Goal: Information Seeking & Learning: Learn about a topic

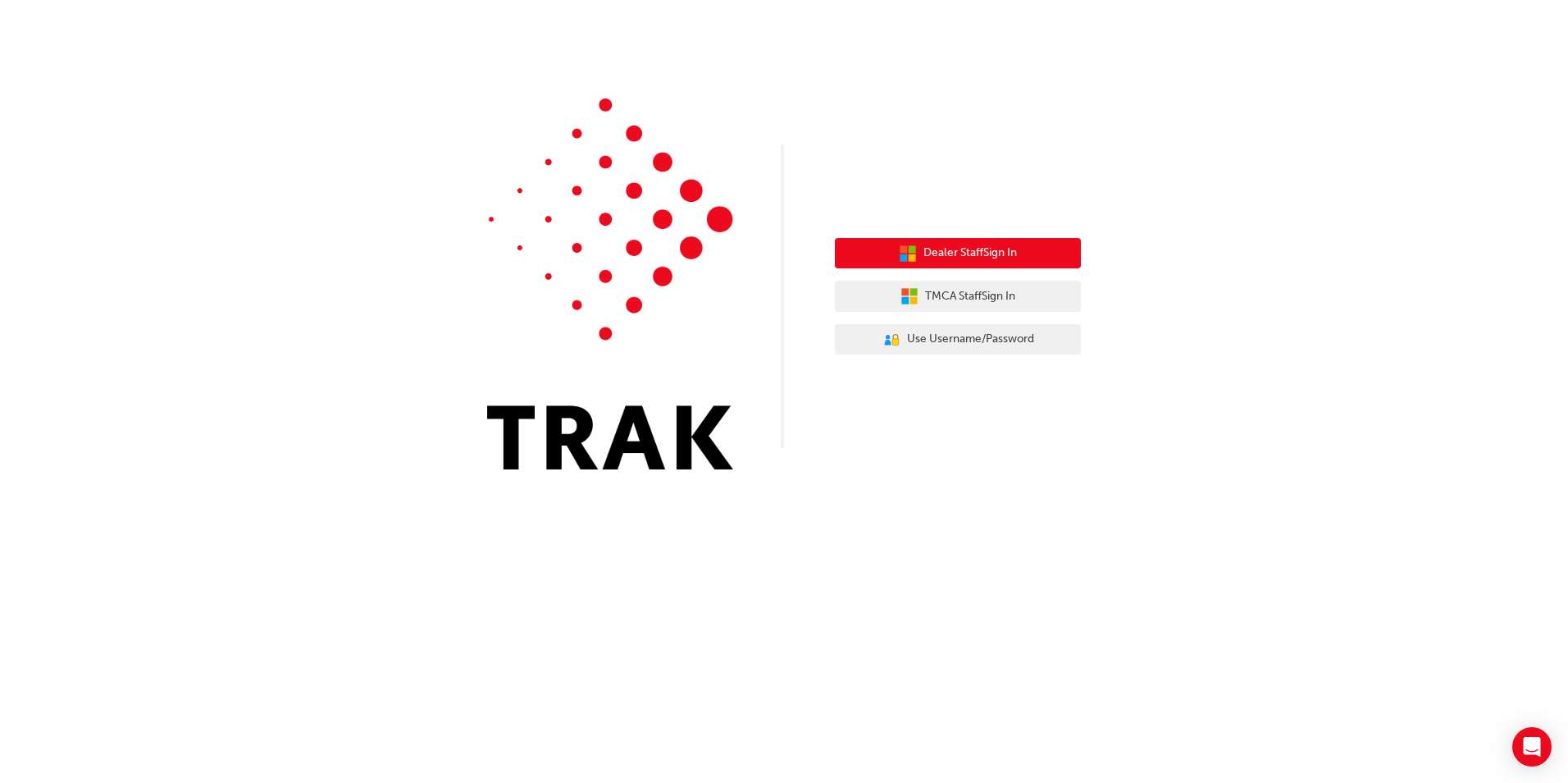
click at [962, 250] on span "Dealer Staff Sign In" at bounding box center [969, 253] width 93 height 19
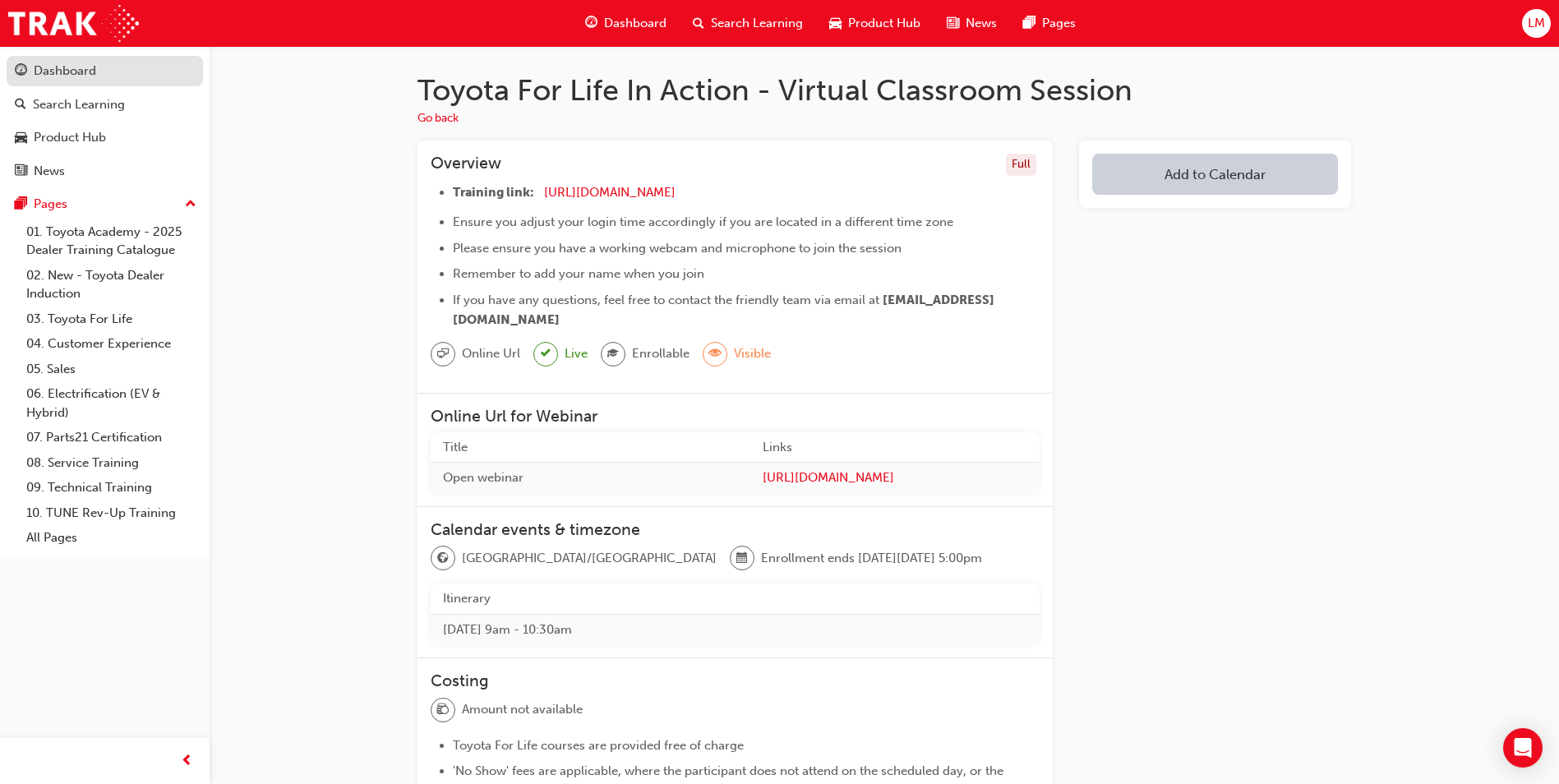
click at [72, 70] on div "Dashboard" at bounding box center [64, 71] width 62 height 19
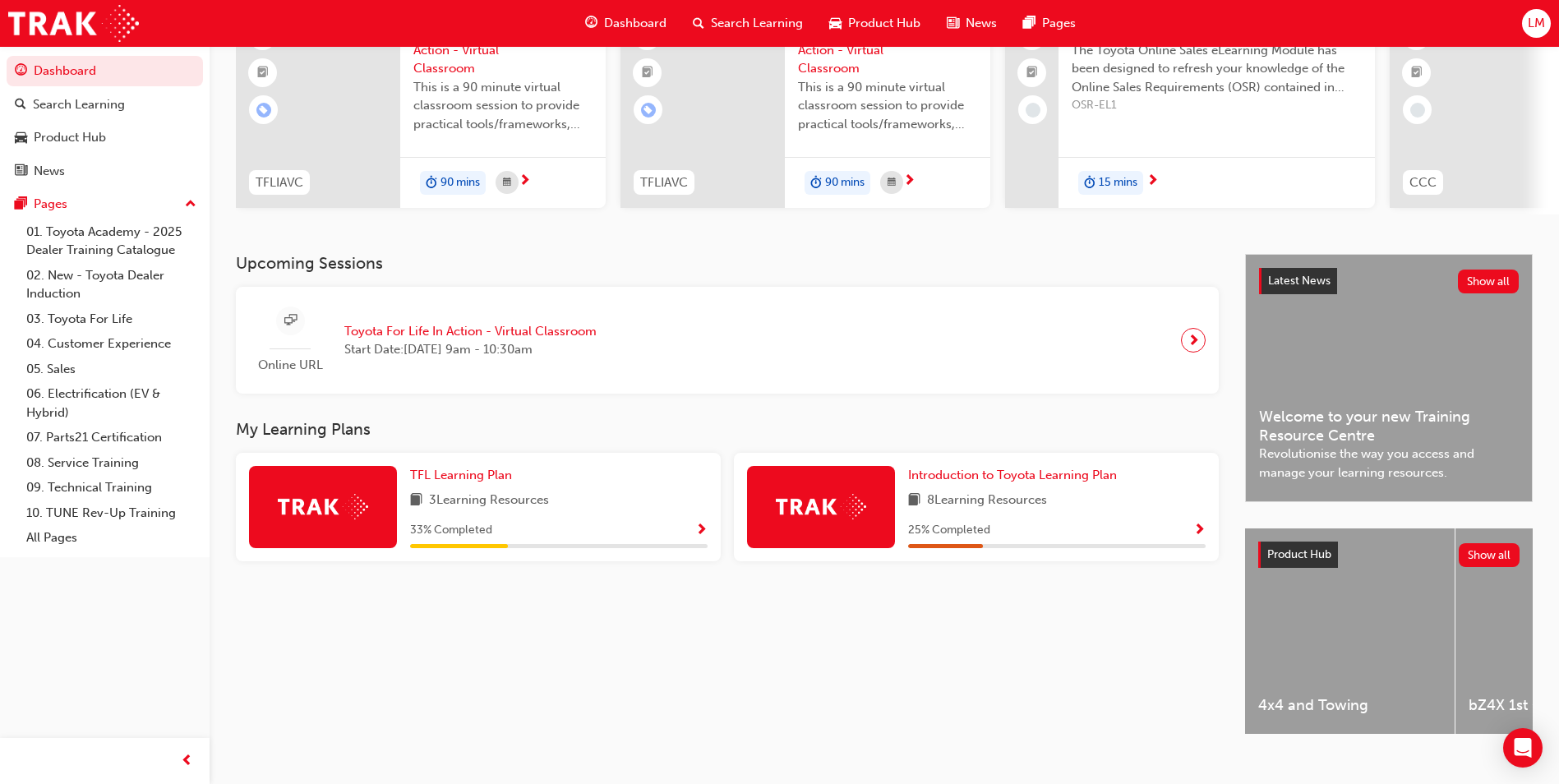
scroll to position [198, 0]
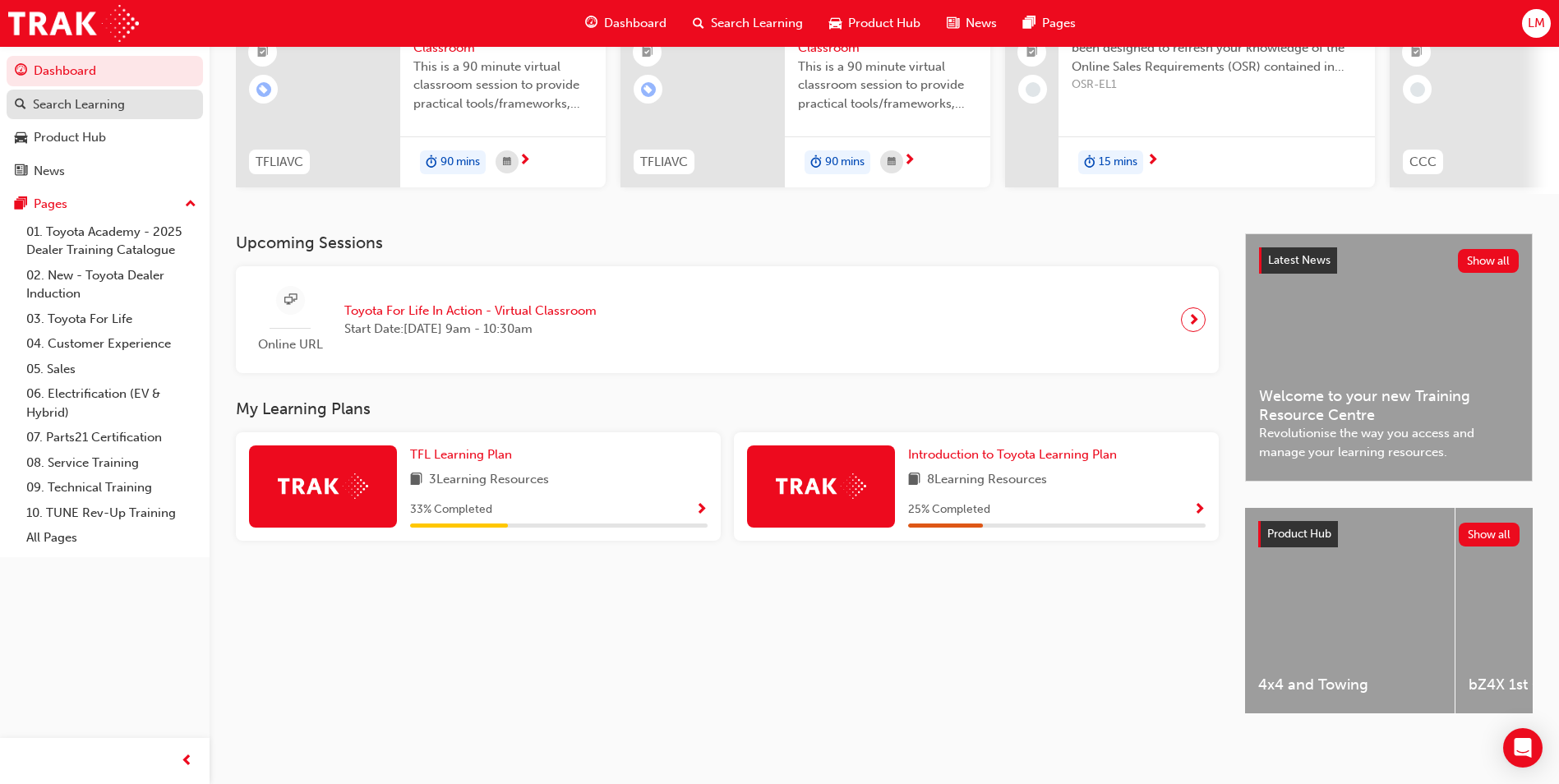
click at [93, 97] on div "Search Learning" at bounding box center [78, 104] width 92 height 19
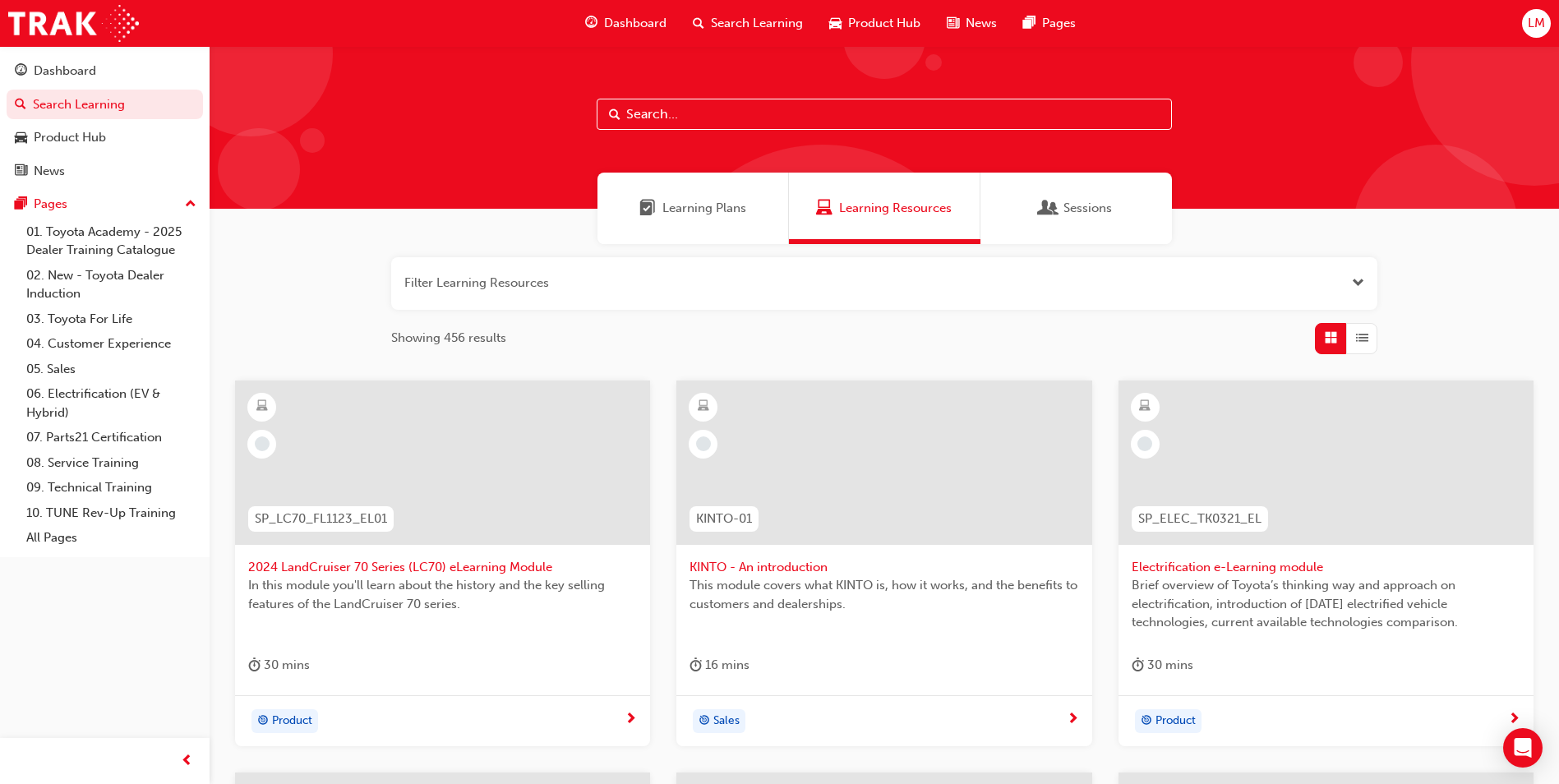
click at [679, 116] on input "text" at bounding box center [885, 114] width 576 height 32
type input "complaint handling"
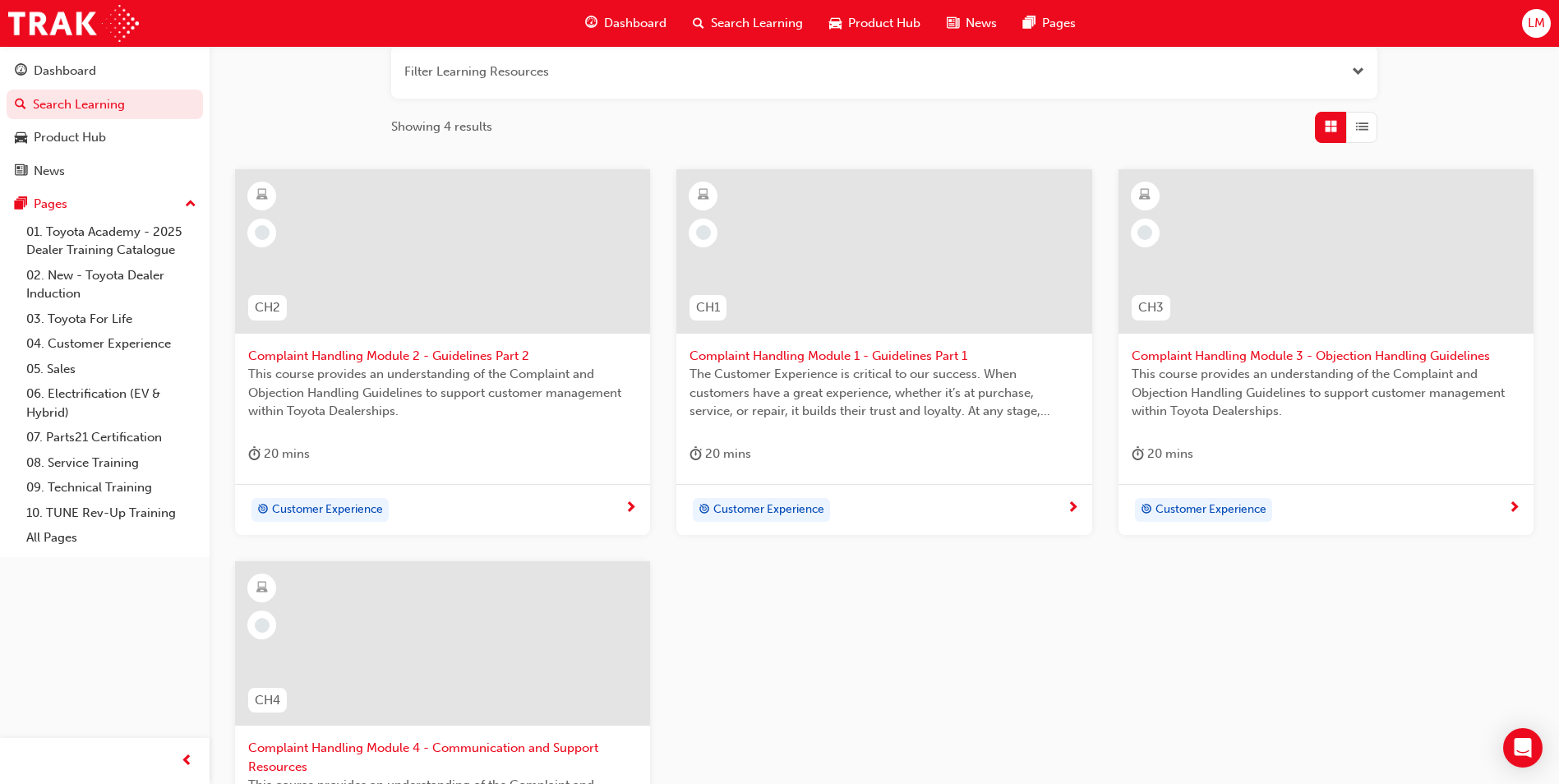
scroll to position [204, 0]
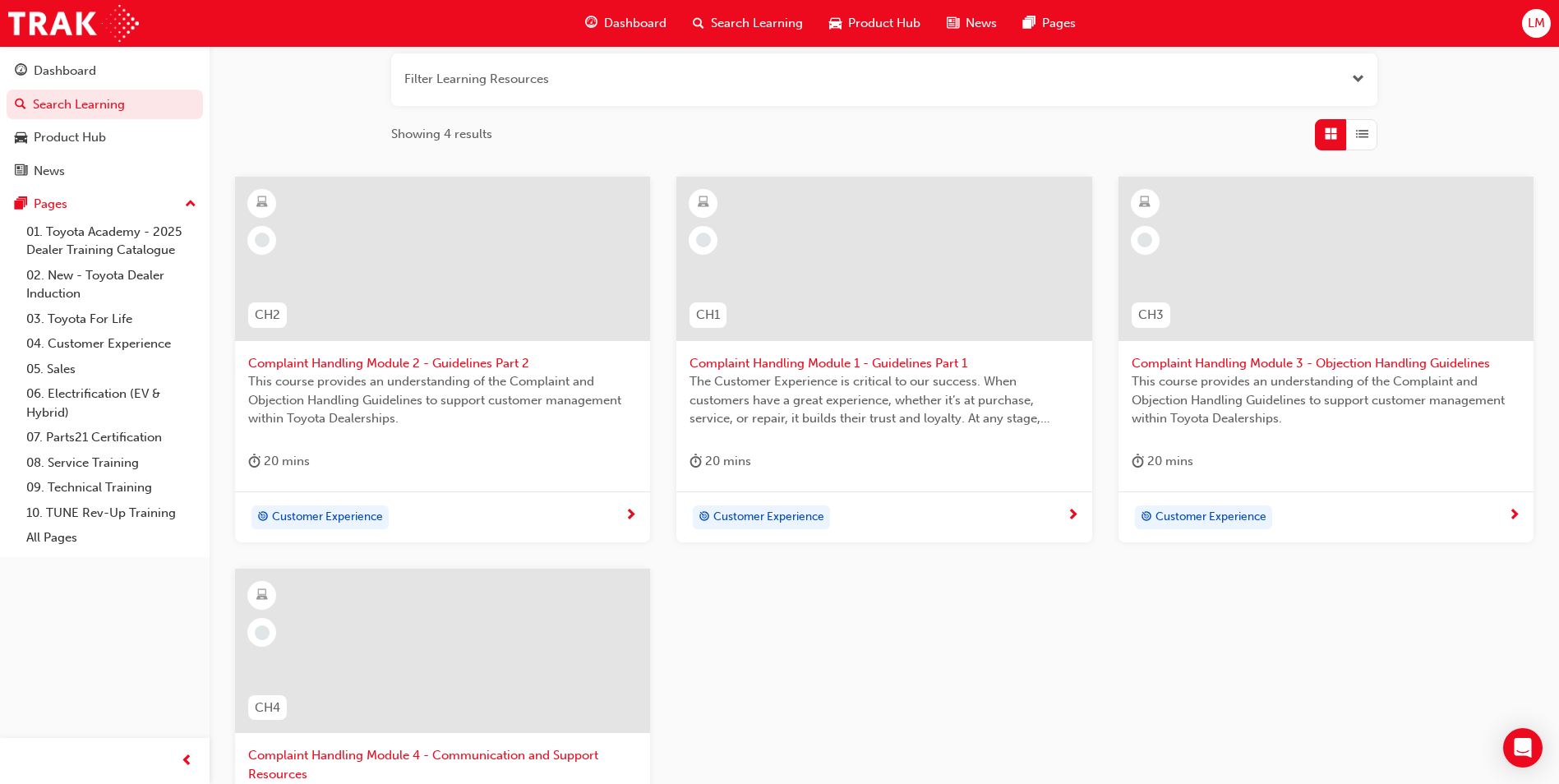
click at [984, 503] on div "Customer Experience" at bounding box center [884, 517] width 415 height 52
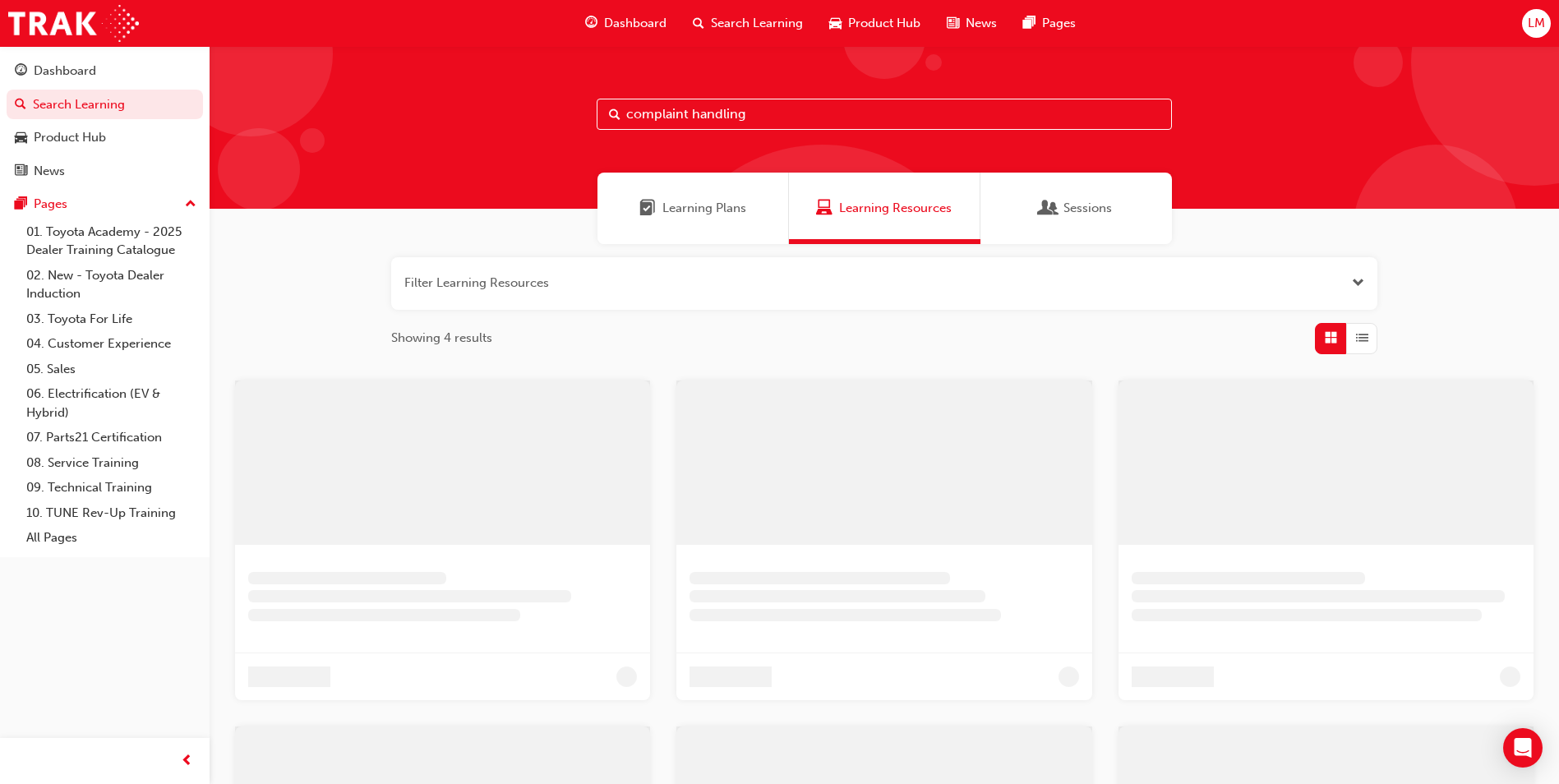
scroll to position [204, 0]
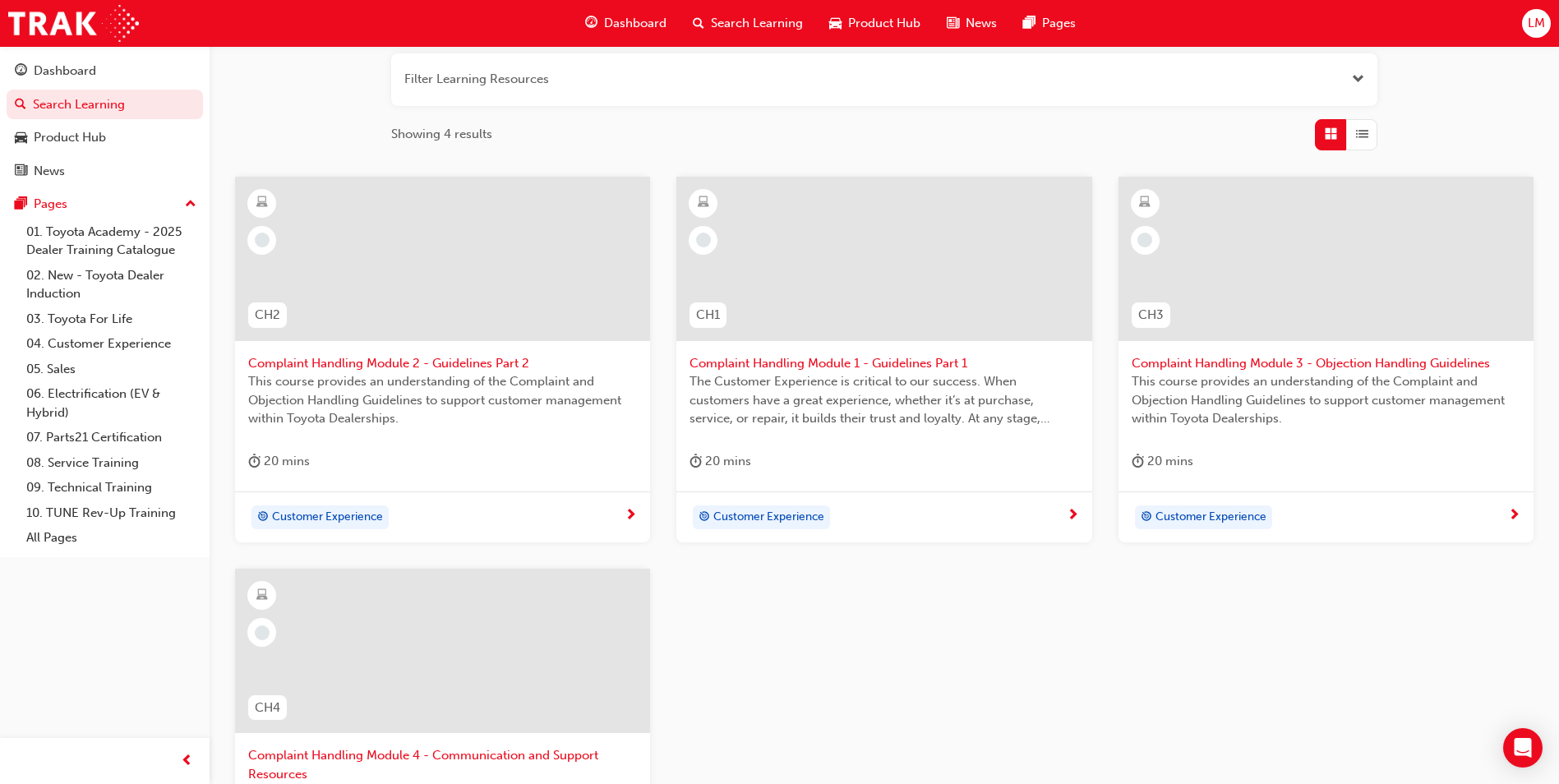
click at [1009, 517] on div "Customer Experience" at bounding box center [878, 517] width 376 height 25
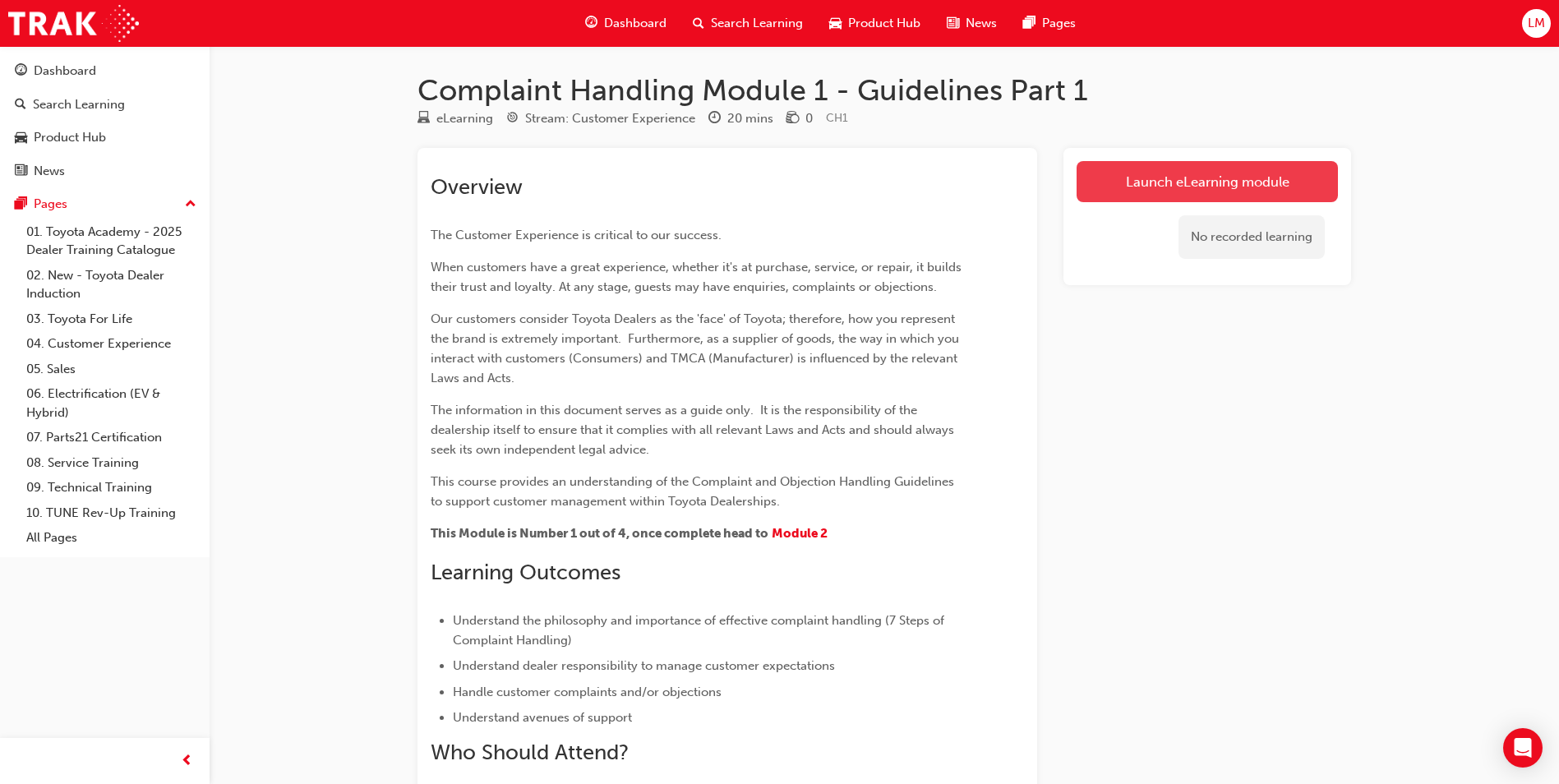
click at [1242, 194] on link "Launch eLearning module" at bounding box center [1207, 182] width 261 height 41
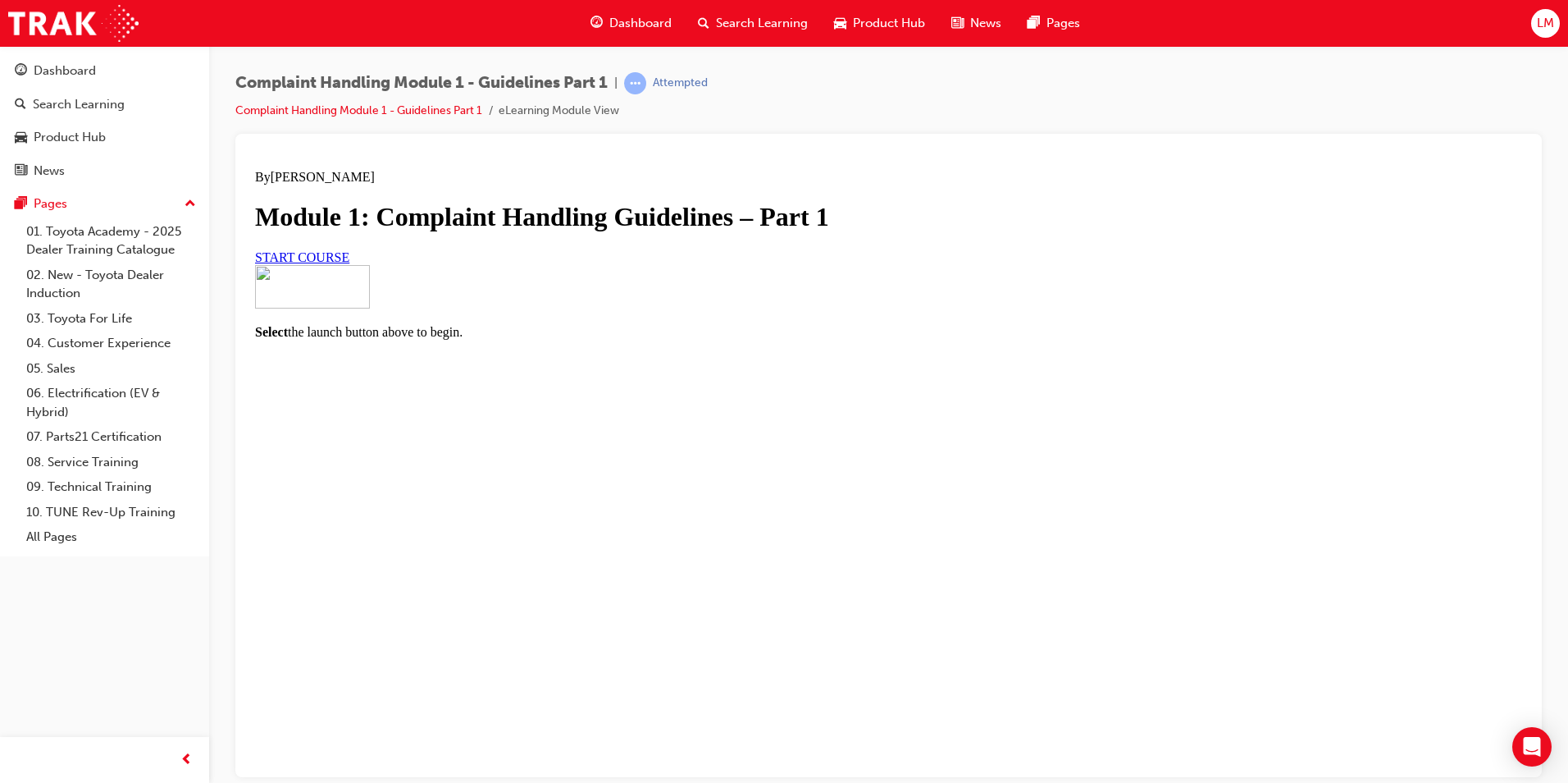
click at [349, 264] on span "START COURSE" at bounding box center [302, 257] width 94 height 14
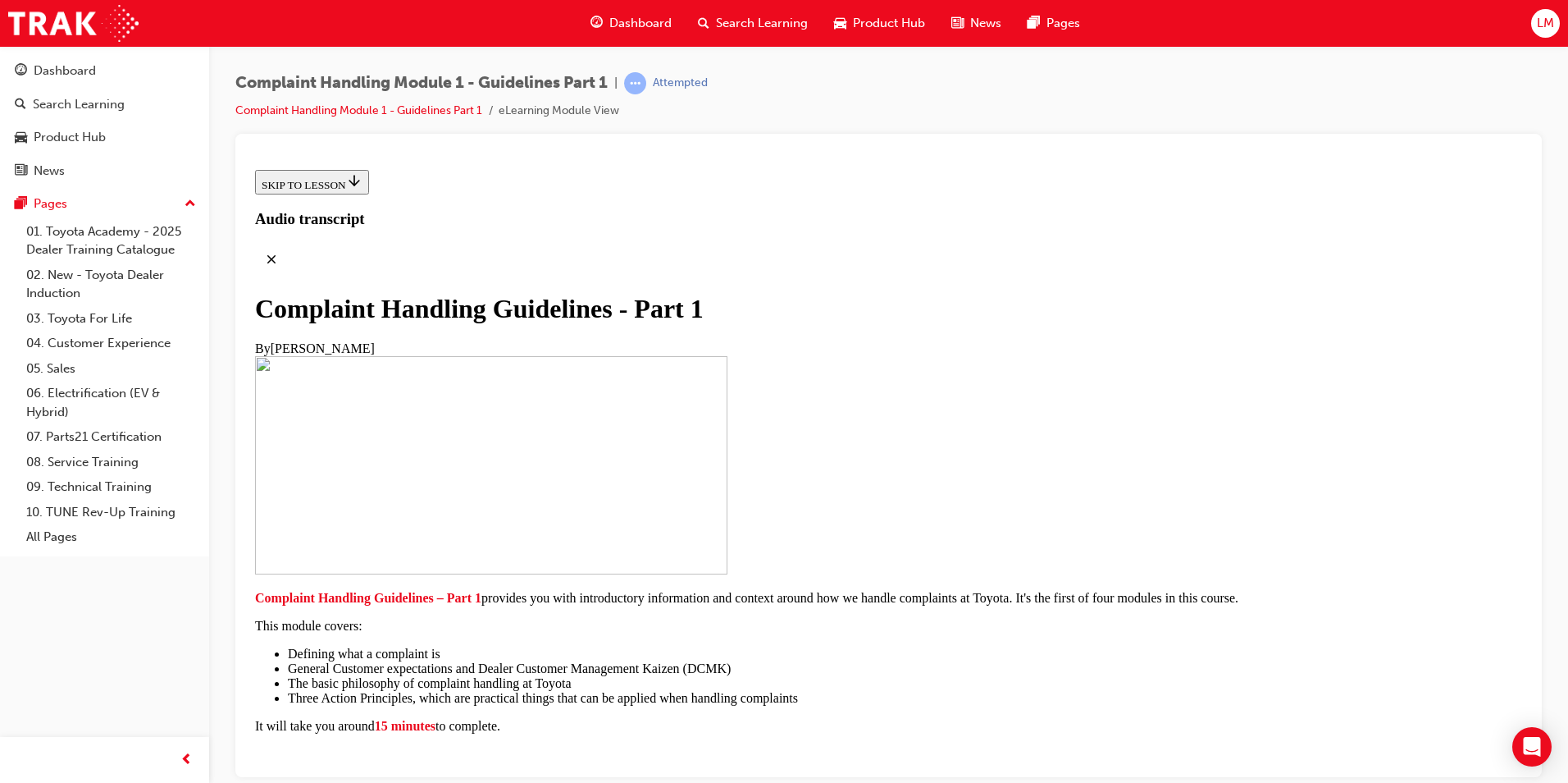
scroll to position [325, 0]
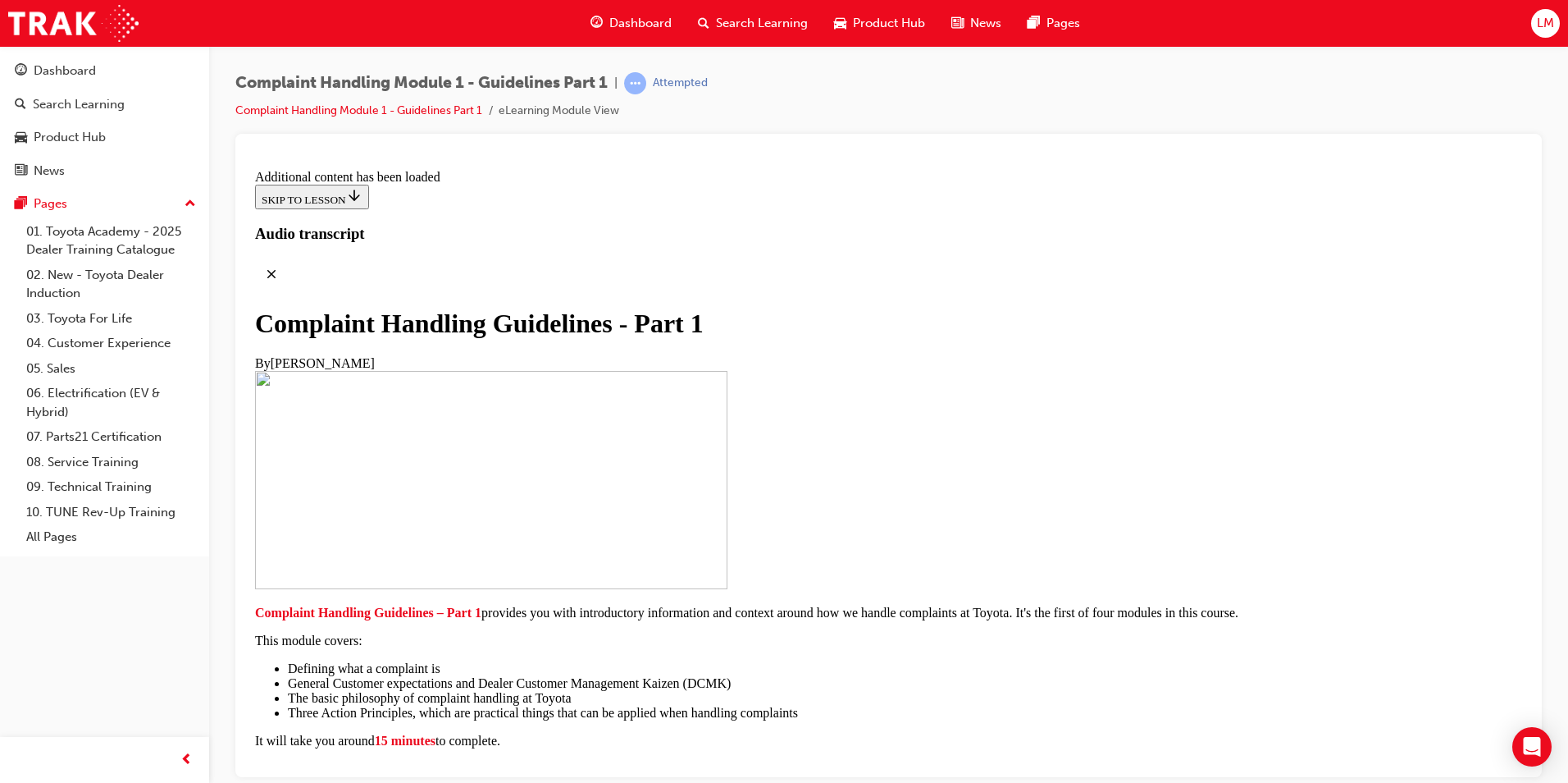
scroll to position [1134, 0]
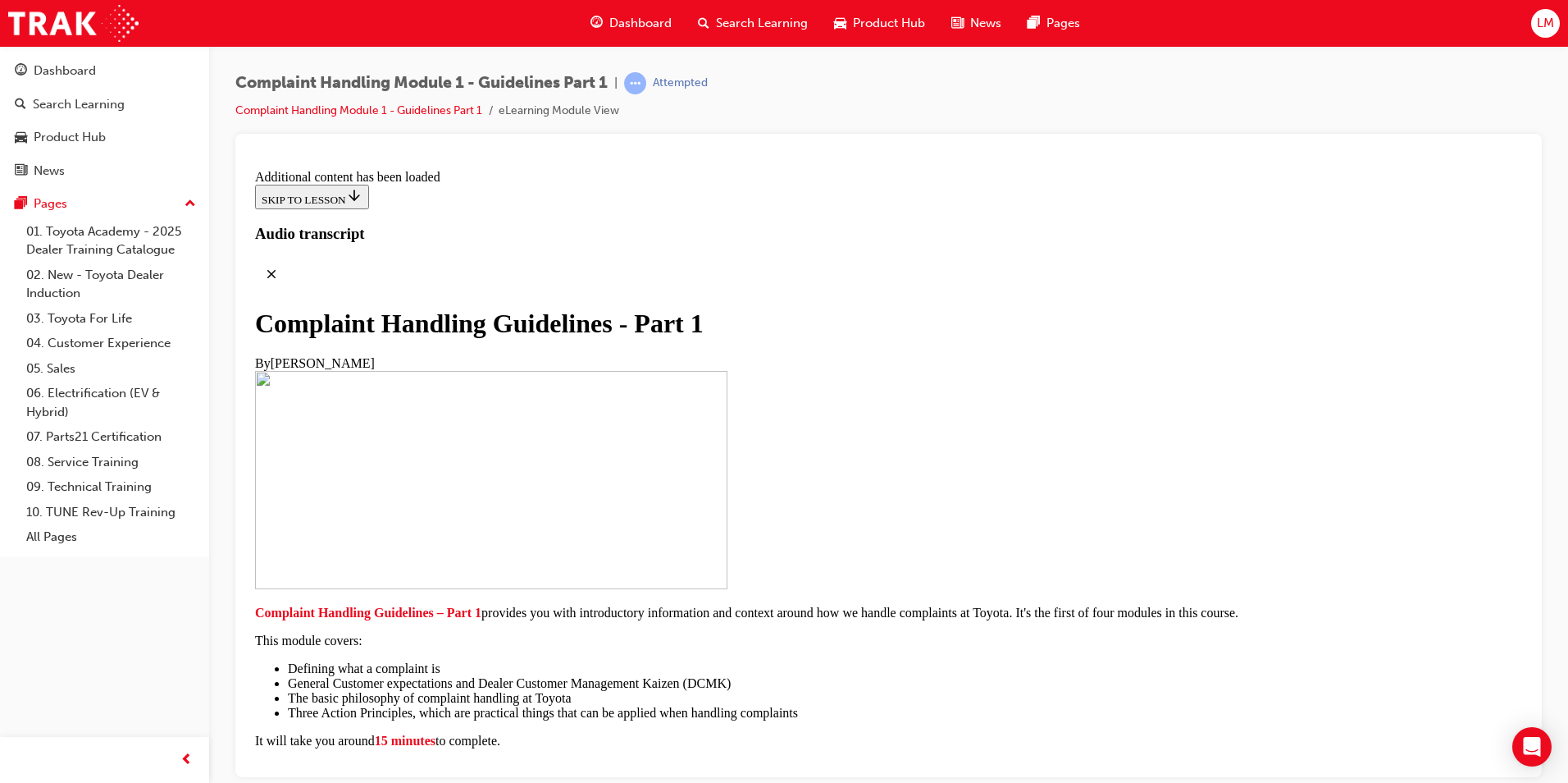
scroll to position [3793, 0]
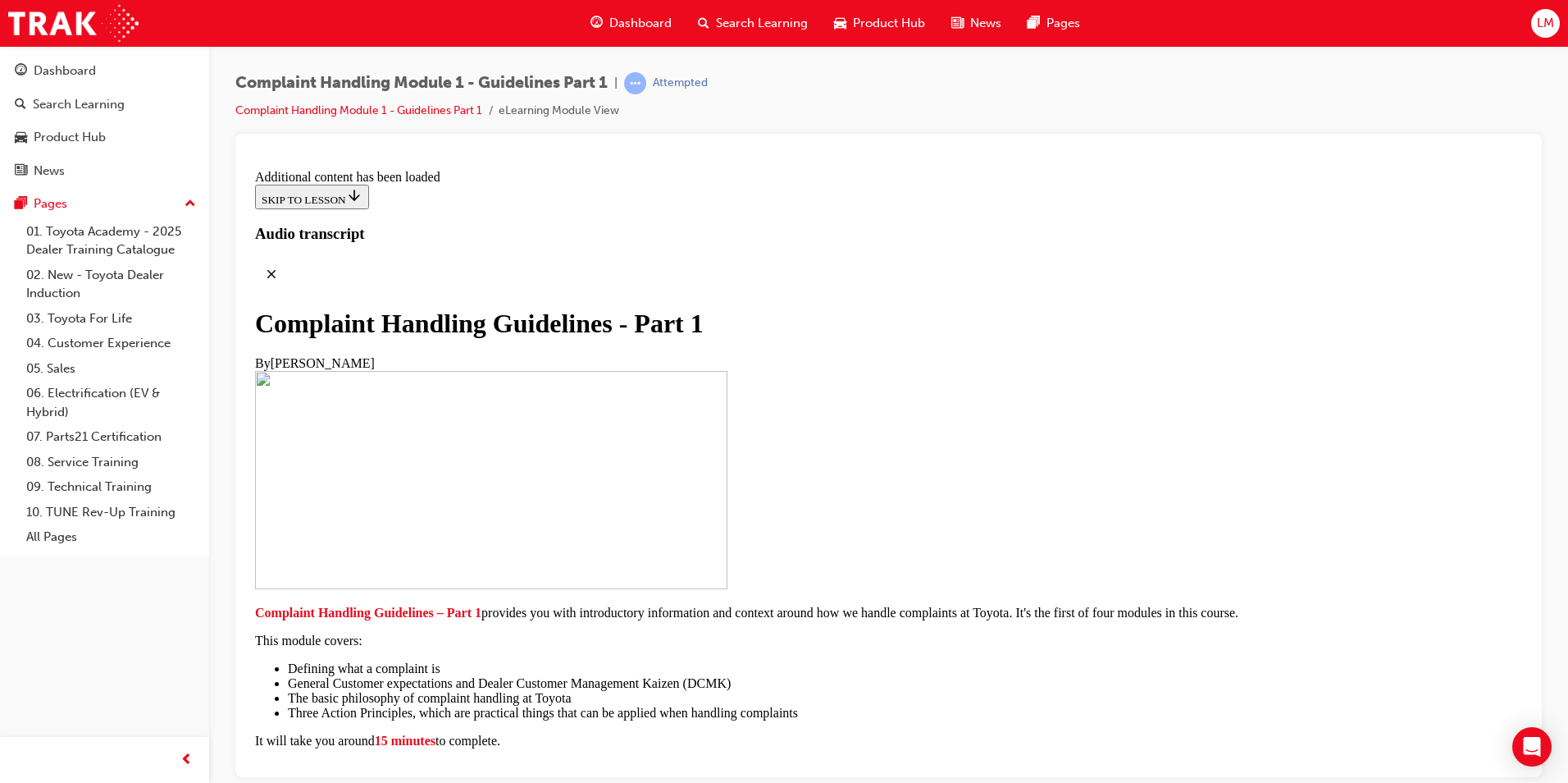
scroll to position [6055, 0]
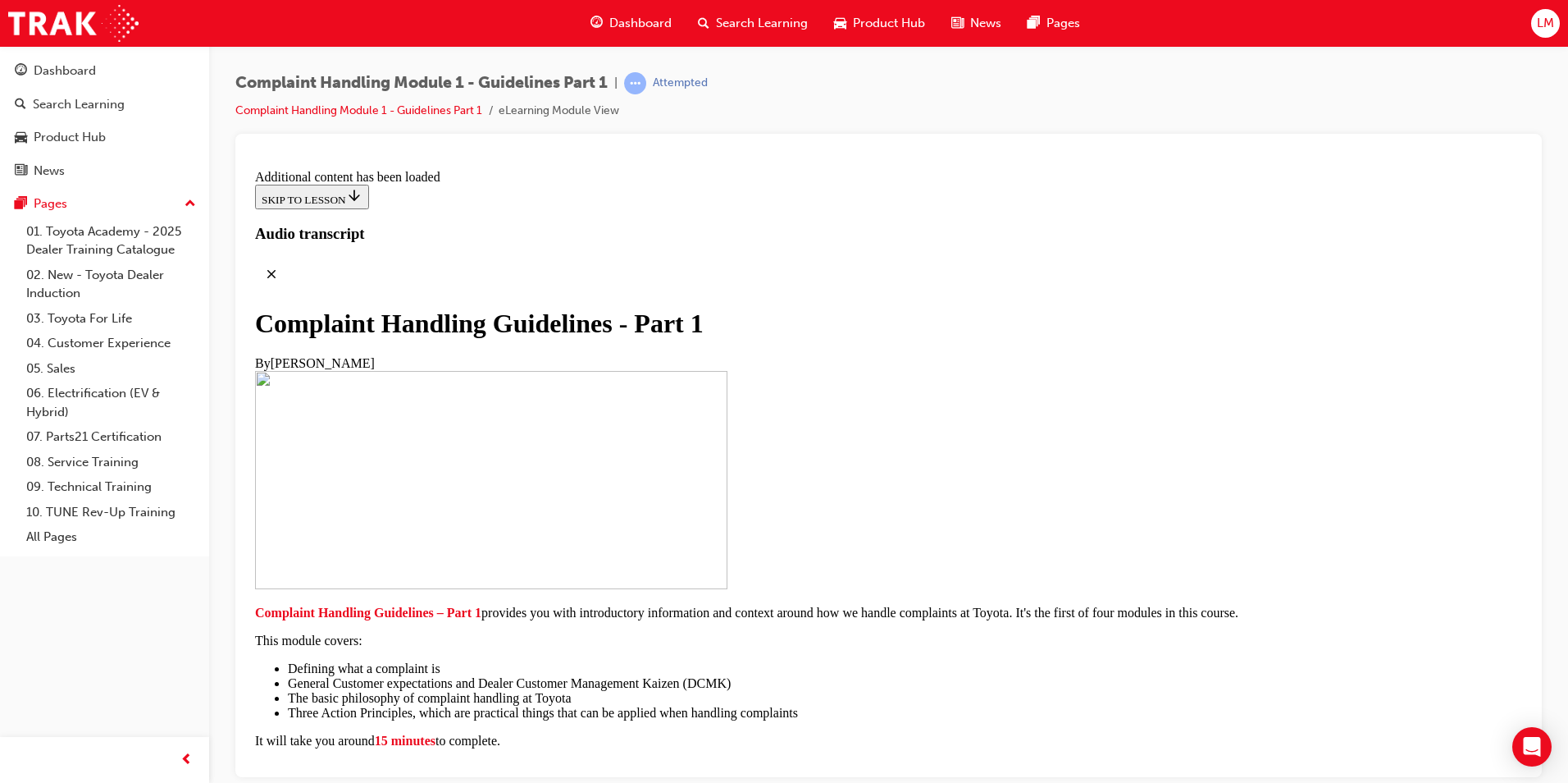
scroll to position [6472, 0]
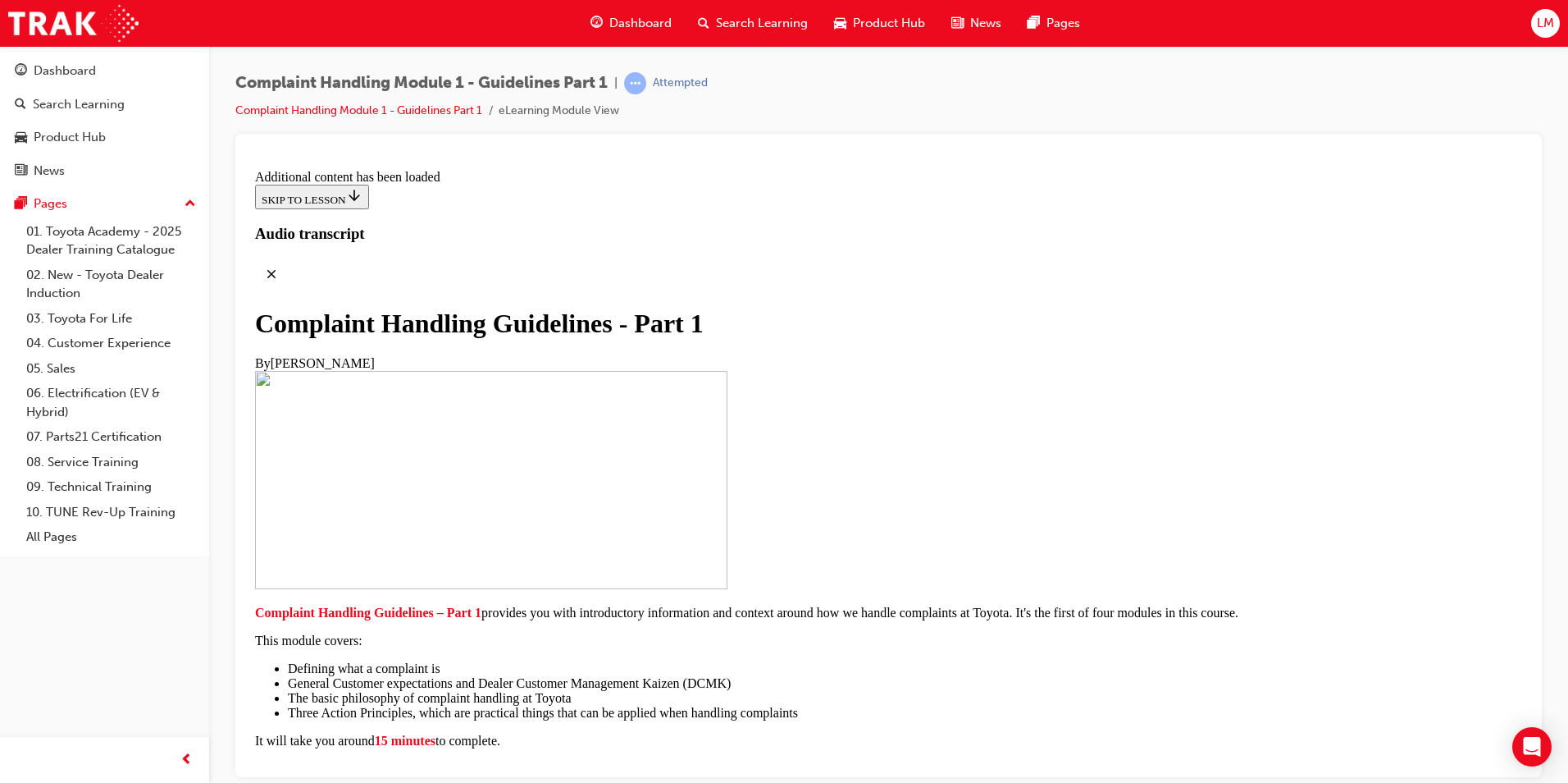
scroll to position [6897, 0]
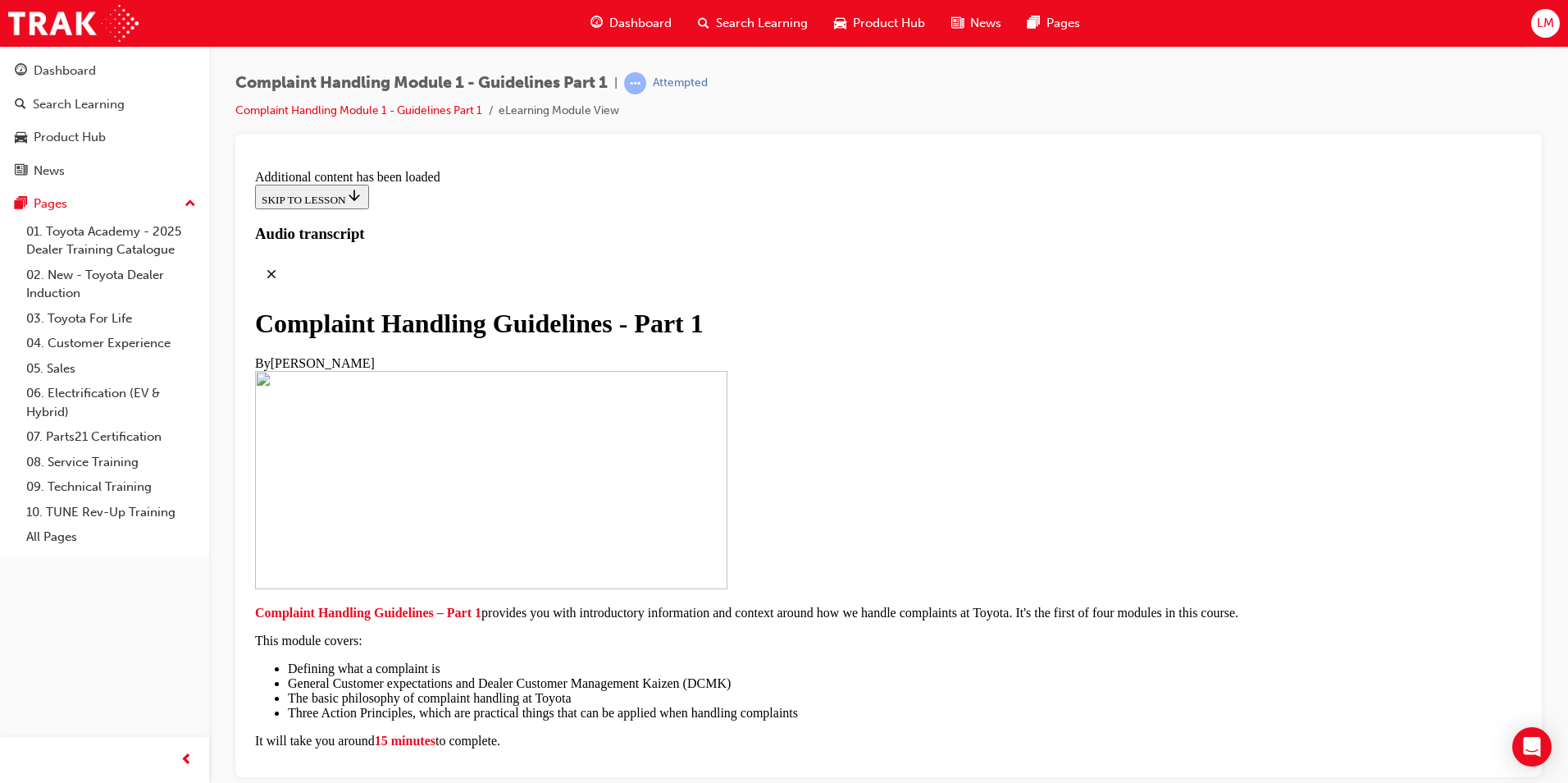
scroll to position [7702, 0]
